Goal: Information Seeking & Learning: Learn about a topic

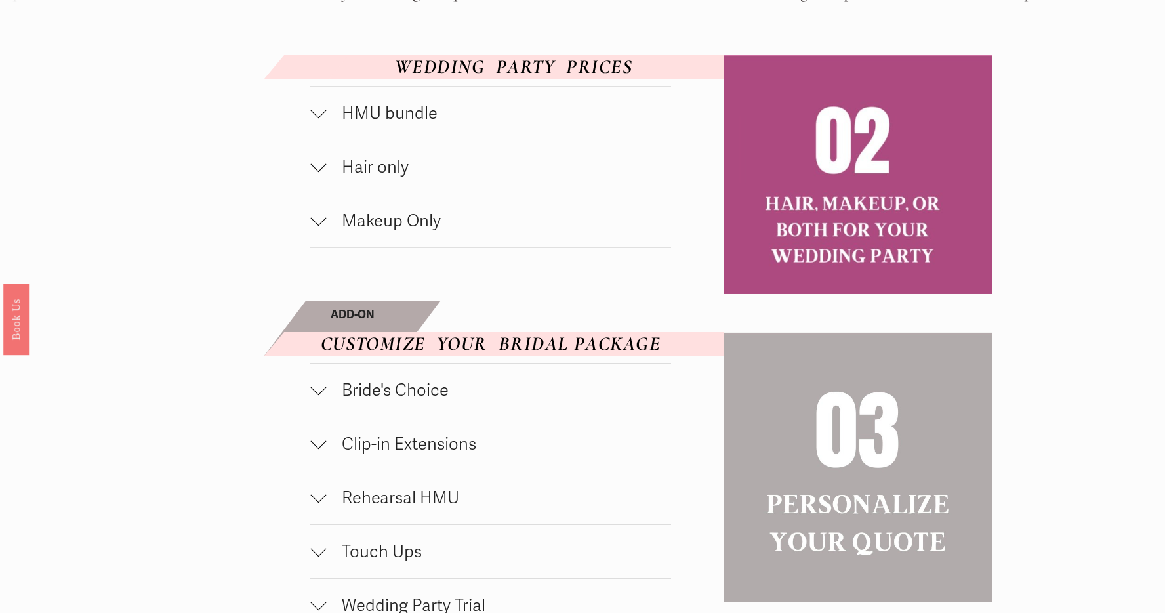
scroll to position [798, 0]
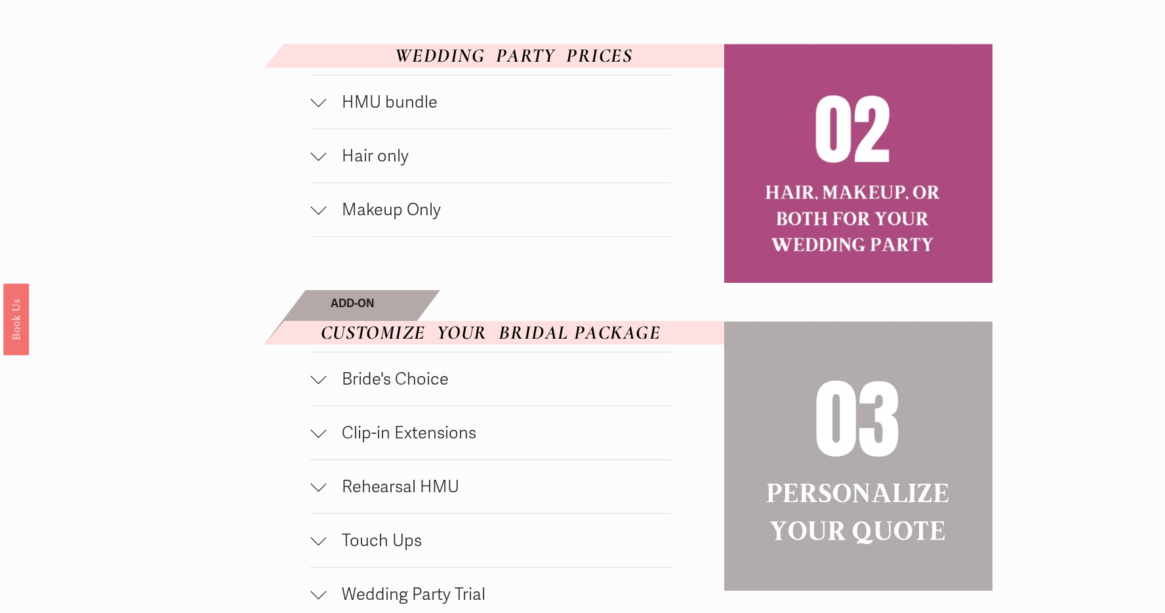
click at [319, 205] on div at bounding box center [318, 207] width 16 height 16
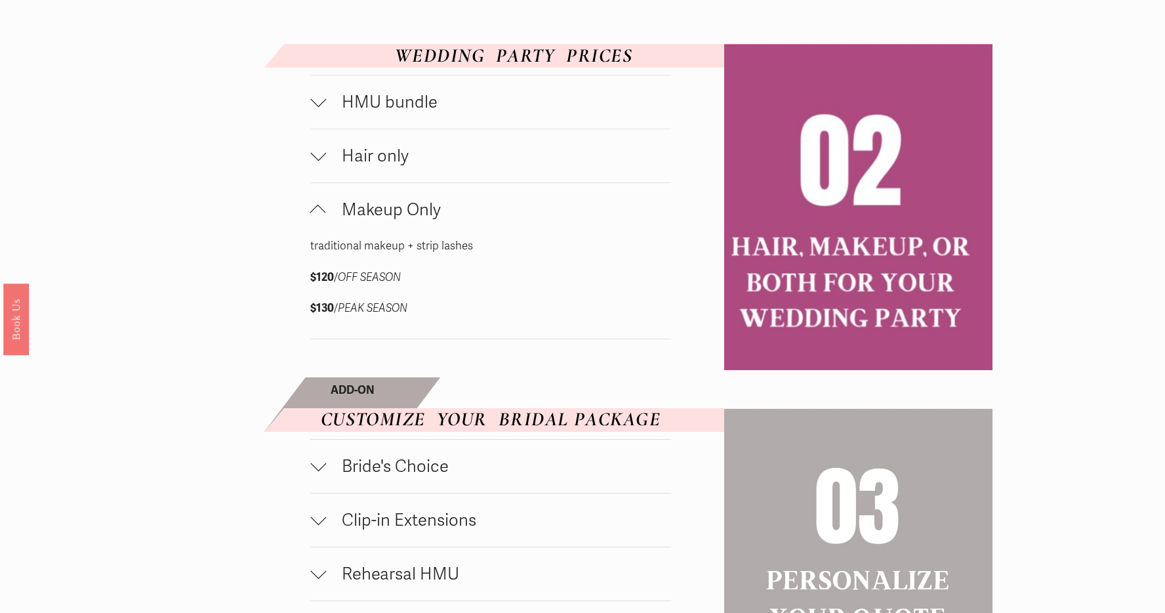
click at [318, 156] on div at bounding box center [318, 153] width 16 height 16
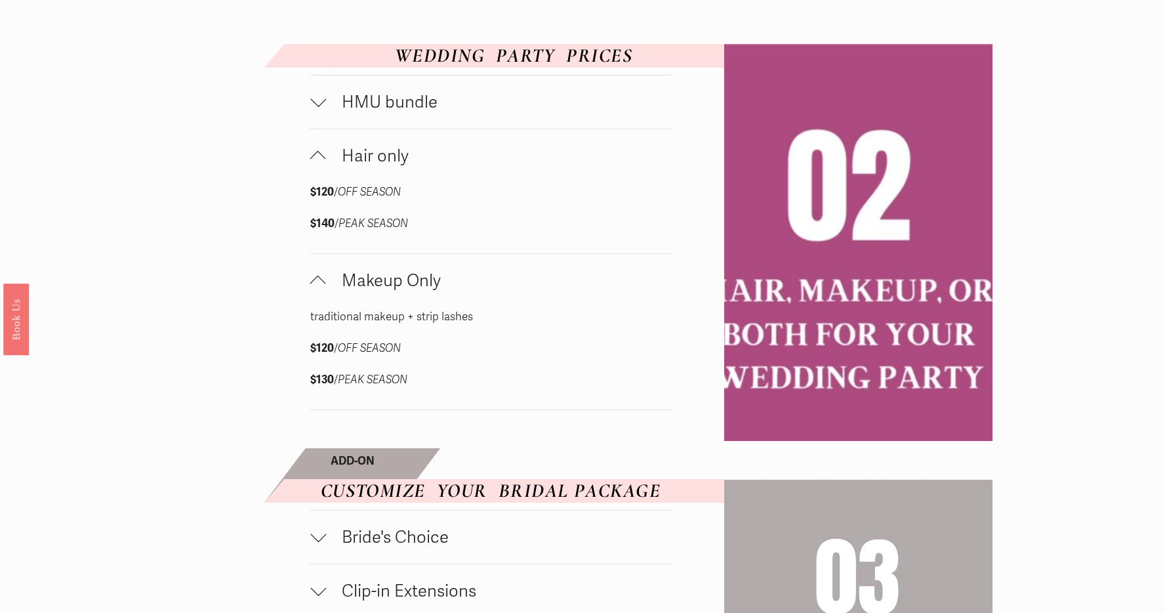
click at [316, 103] on div at bounding box center [318, 99] width 16 height 16
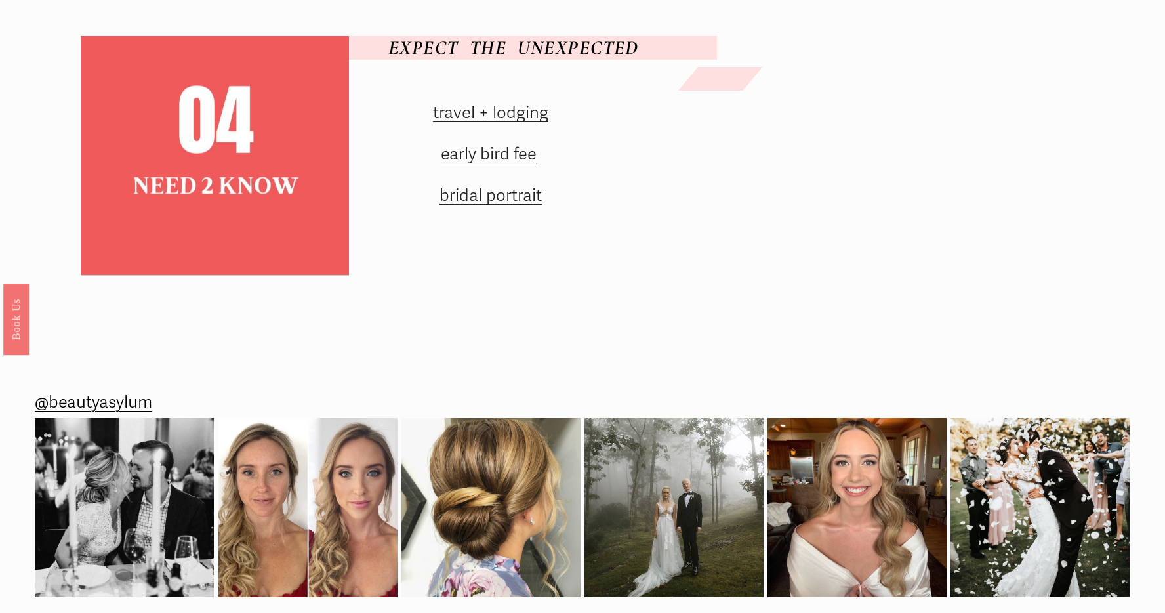
scroll to position [1778, 0]
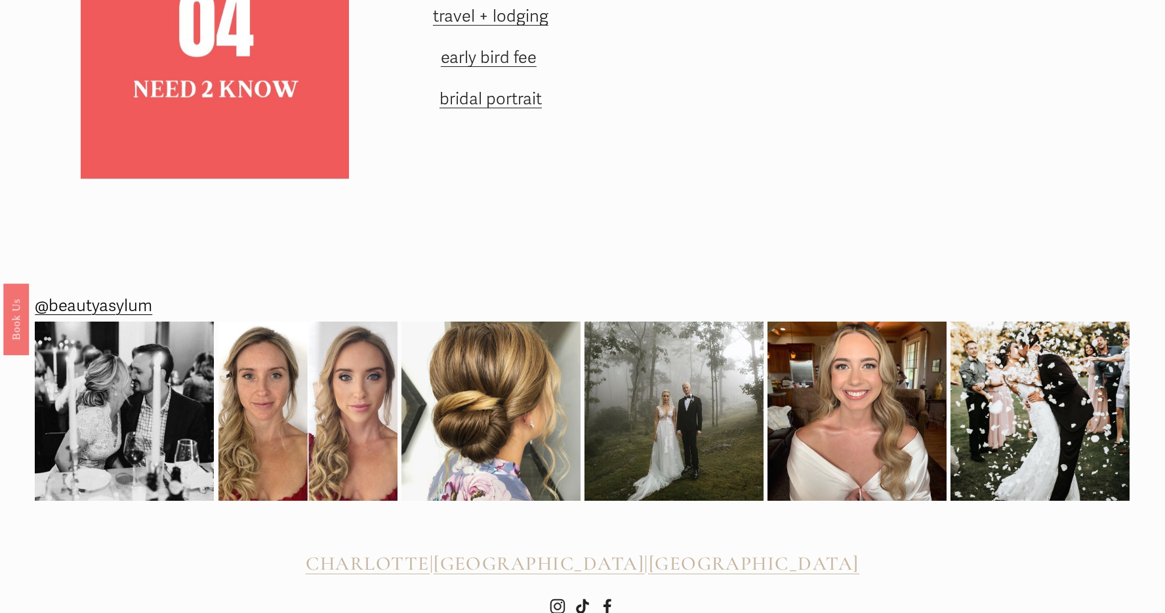
click at [498, 26] on link "travel + lodging" at bounding box center [490, 16] width 115 height 20
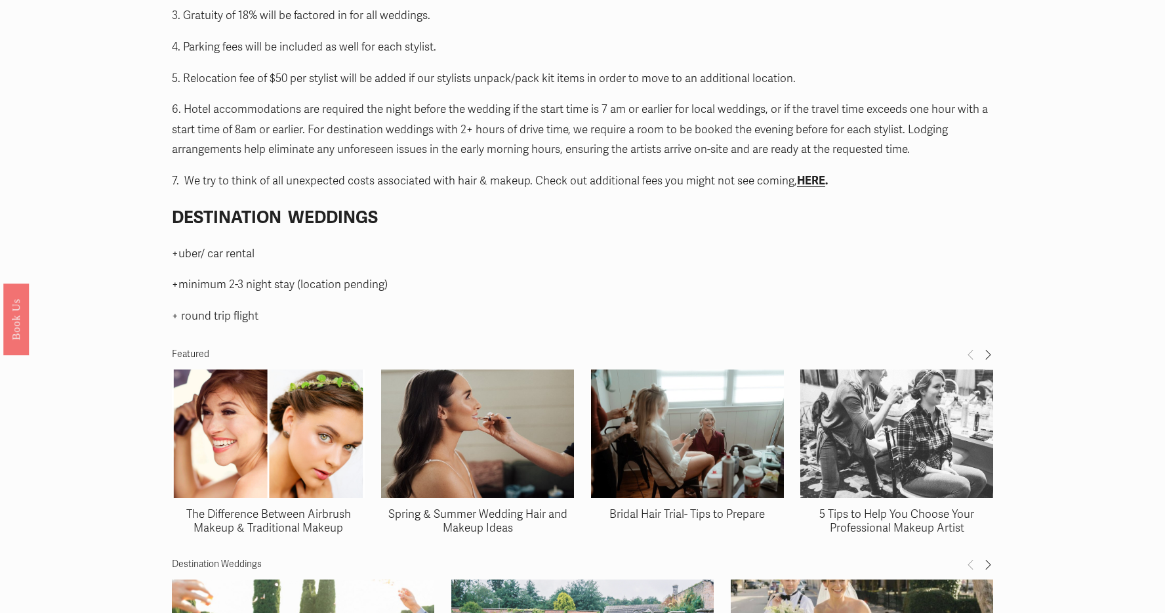
scroll to position [1652, 0]
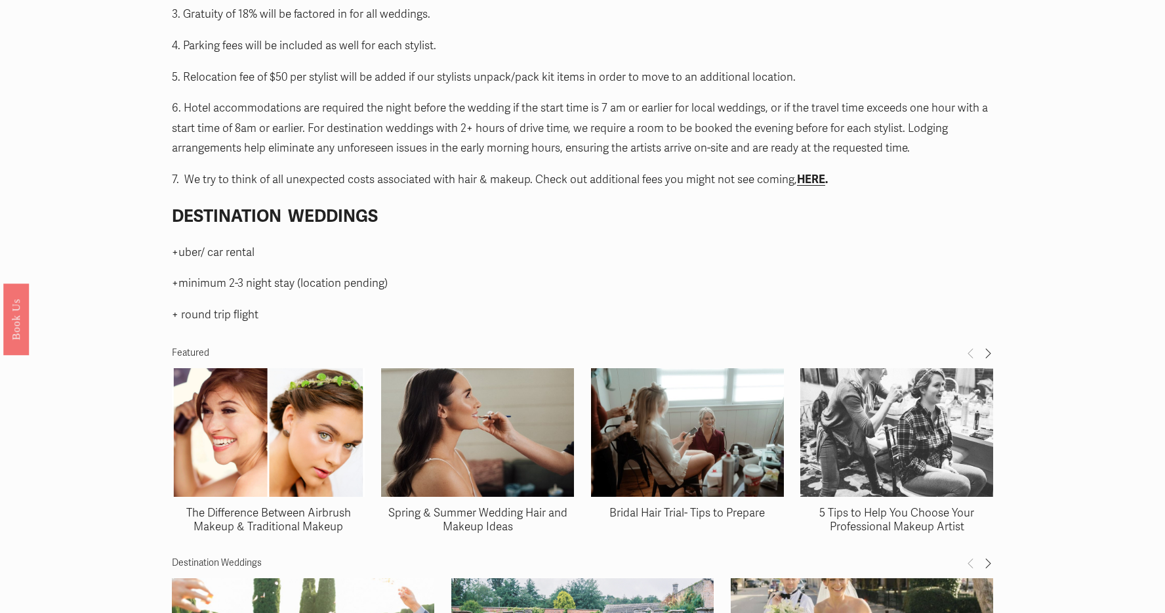
click at [822, 180] on strong "HERE" at bounding box center [811, 180] width 28 height 14
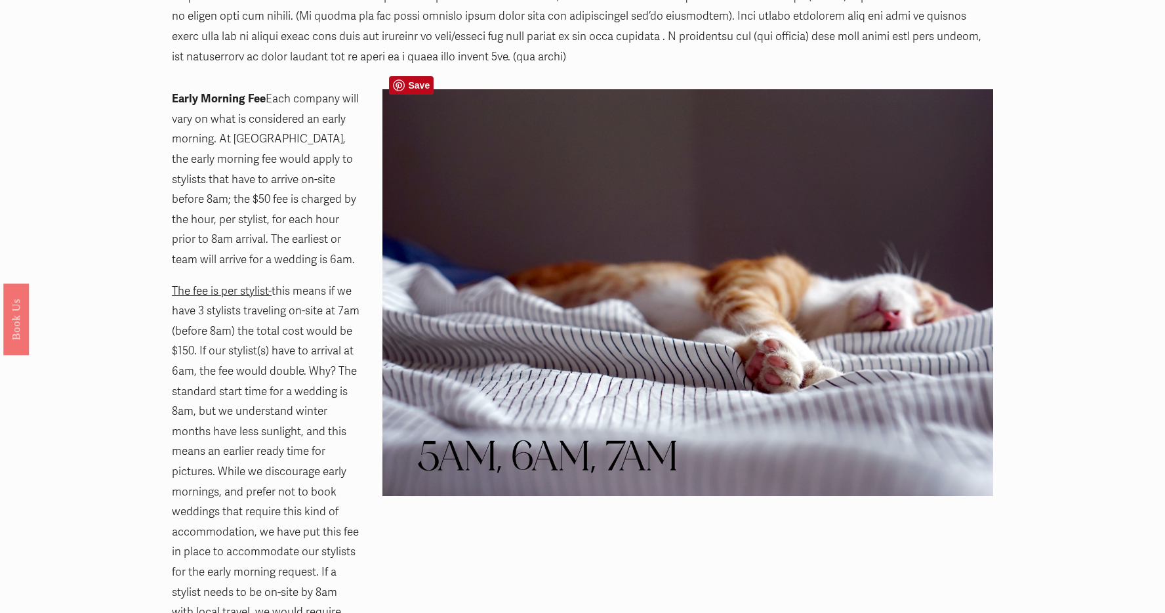
scroll to position [963, 0]
